Goal: Check status: Check status

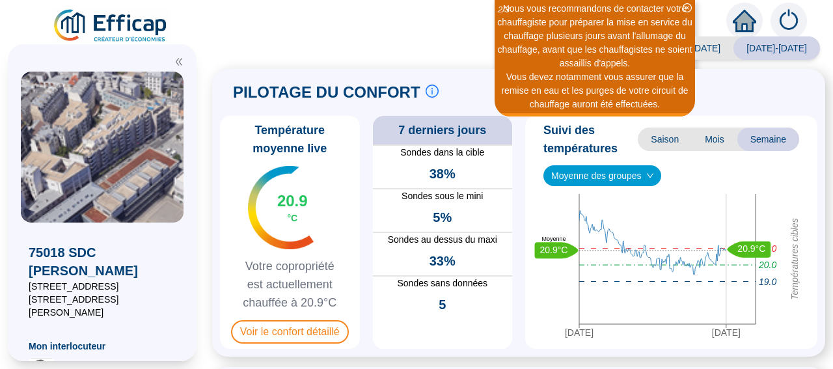
click at [687, 7] on icon "close-circle" at bounding box center [686, 7] width 9 height 9
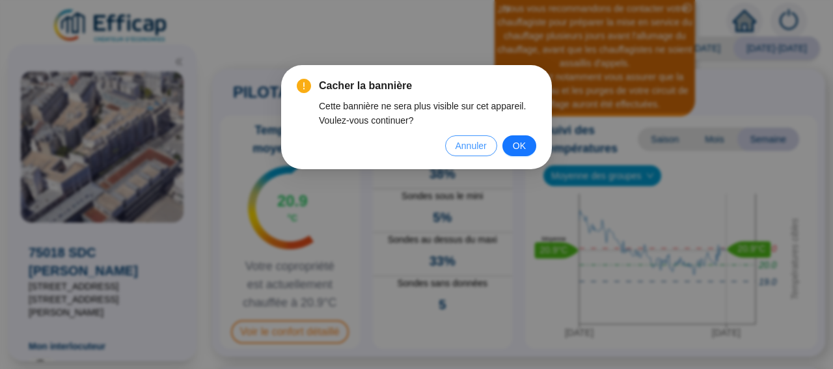
click at [468, 154] on button "Annuler" at bounding box center [471, 145] width 52 height 21
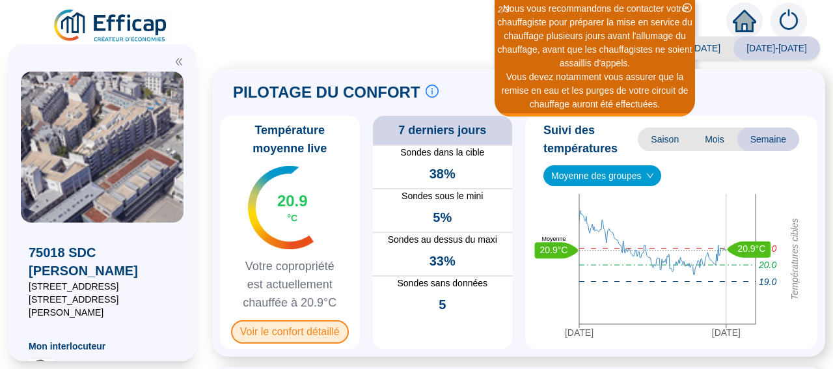
click at [289, 334] on span "Voir le confort détaillé" at bounding box center [290, 331] width 118 height 23
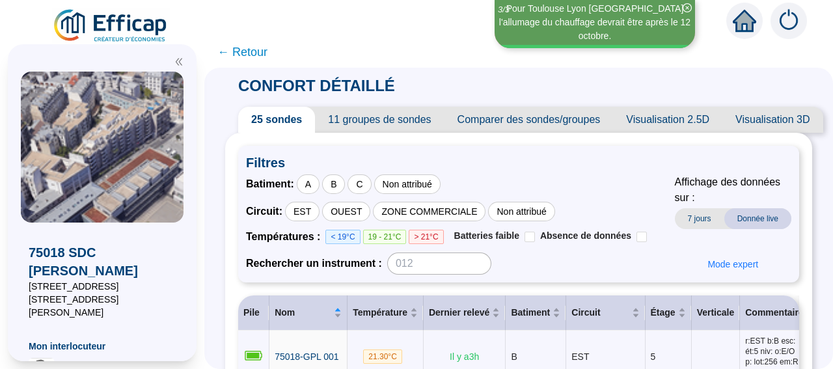
click at [252, 54] on span "← Retour" at bounding box center [242, 52] width 50 height 18
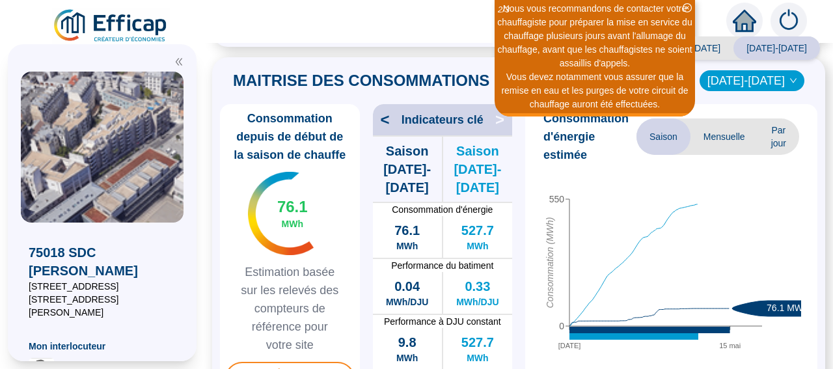
scroll to position [378, 0]
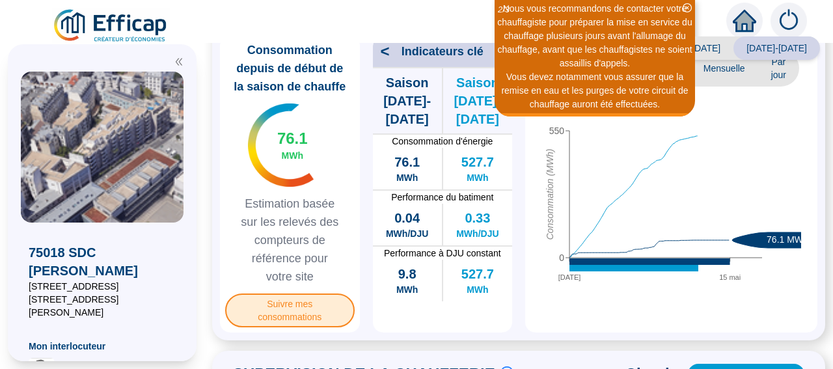
click at [306, 327] on span "Suivre mes consommations" at bounding box center [289, 310] width 129 height 34
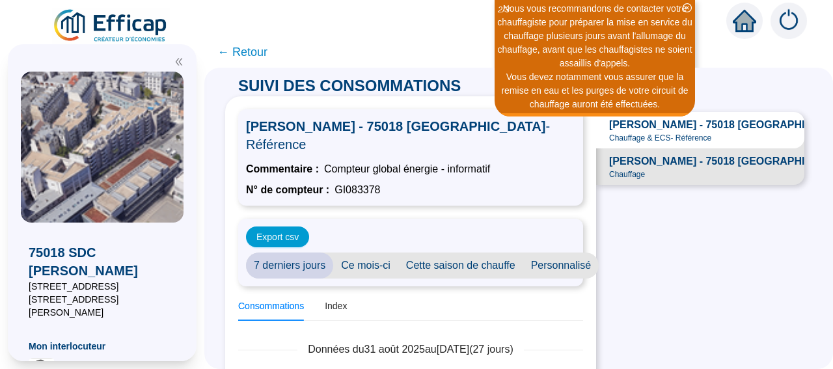
click at [466, 252] on span "Cette saison de chauffe" at bounding box center [460, 265] width 125 height 26
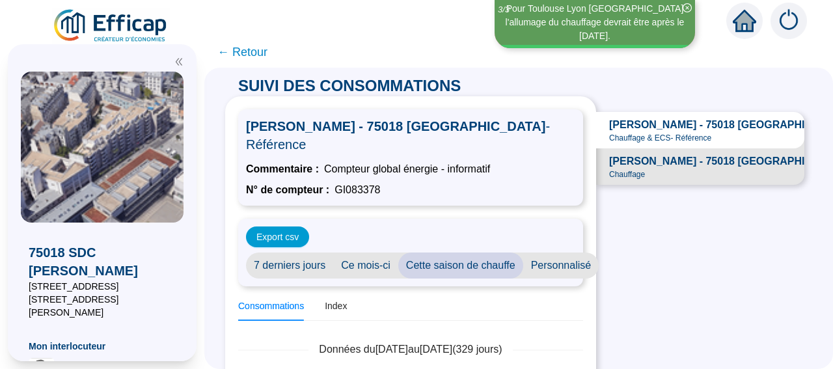
click at [259, 57] on span "← Retour" at bounding box center [242, 52] width 50 height 18
